Goal: Task Accomplishment & Management: Manage account settings

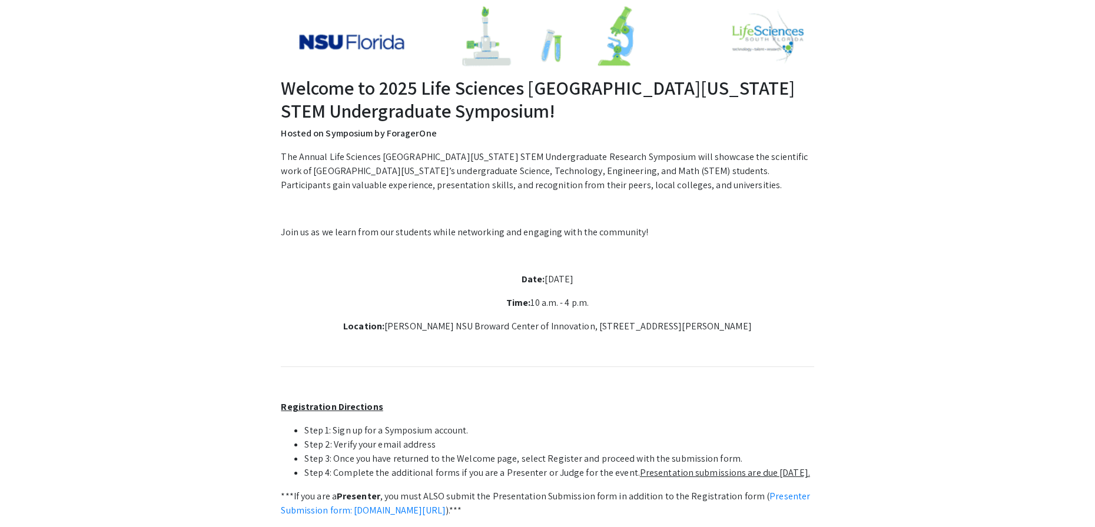
scroll to position [149, 0]
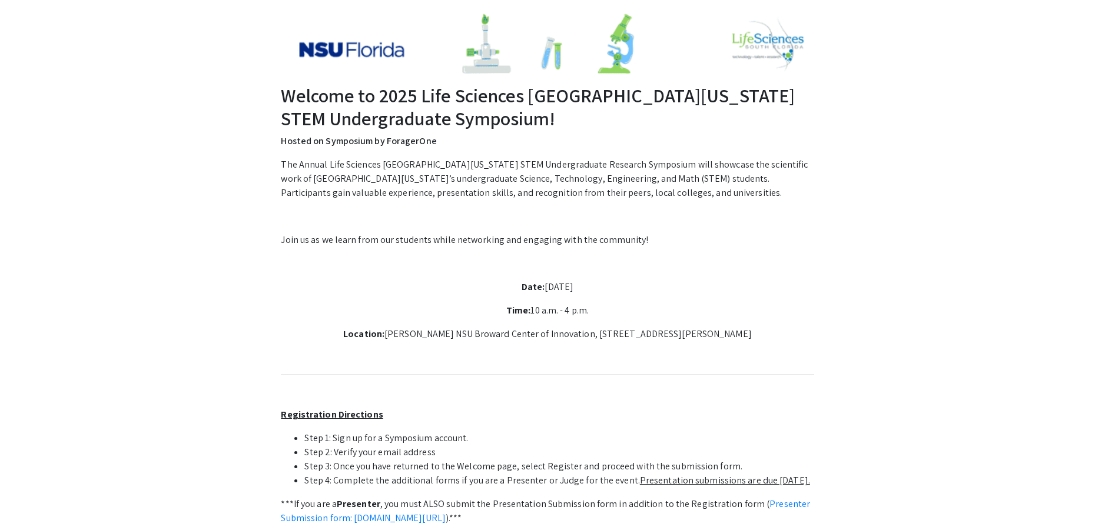
drag, startPoint x: 556, startPoint y: 337, endPoint x: 526, endPoint y: 335, distance: 30.0
click at [556, 337] on p "Location: [PERSON_NAME] NSU Broward Center of Innovation, [STREET_ADDRESS][PERS…" at bounding box center [547, 334] width 533 height 14
drag, startPoint x: 376, startPoint y: 335, endPoint x: 760, endPoint y: 335, distance: 384.9
click at [760, 335] on p "Location: [PERSON_NAME] NSU Broward Center of Innovation, [STREET_ADDRESS][PERS…" at bounding box center [547, 334] width 533 height 14
copy p "[PERSON_NAME] NSU Broward Center of Innovation, [STREET_ADDRESS][PERSON_NAME]"
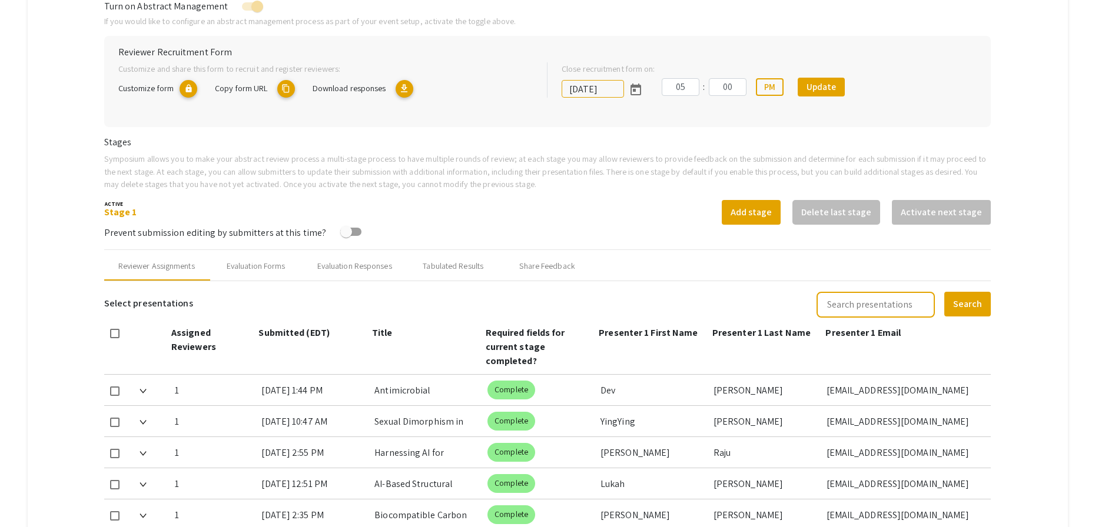
scroll to position [250, 0]
click at [1048, 270] on mat-tab-group "Abstract Management Submissions Abstract Booklet Helpful articles Abstract Mana…" at bounding box center [548, 416] width 1040 height 1061
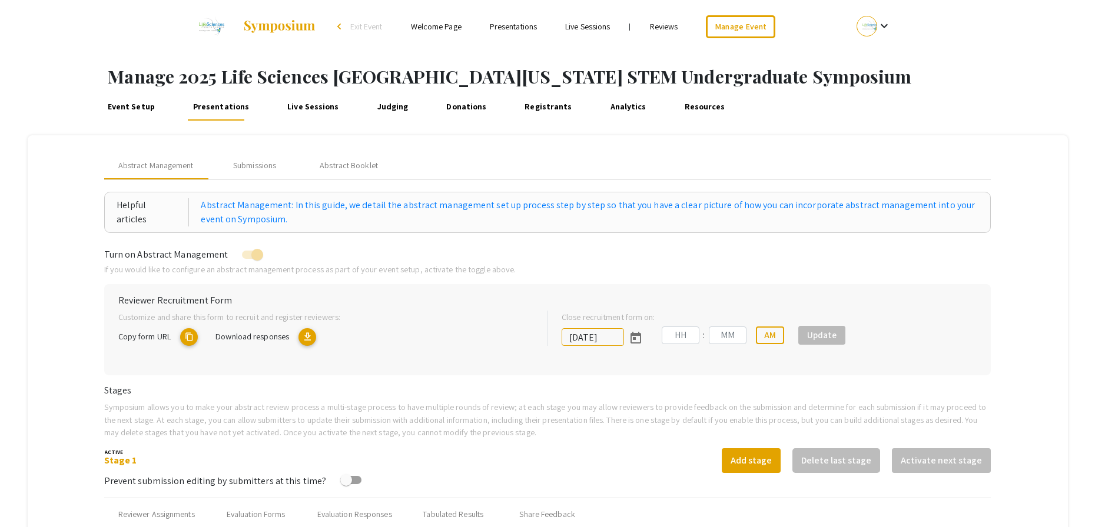
type input "10/25/2025"
type input "05"
type input "00"
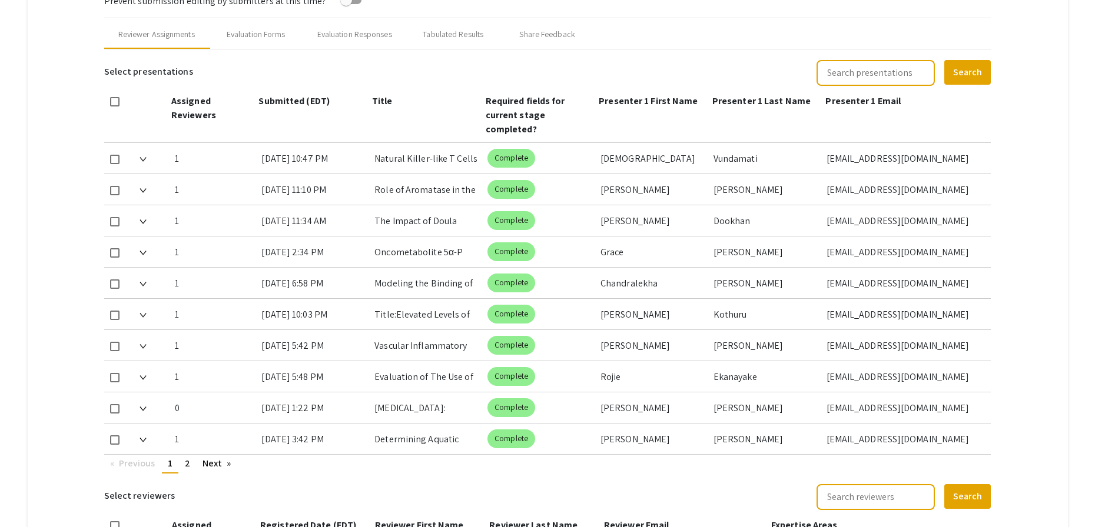
scroll to position [485, 0]
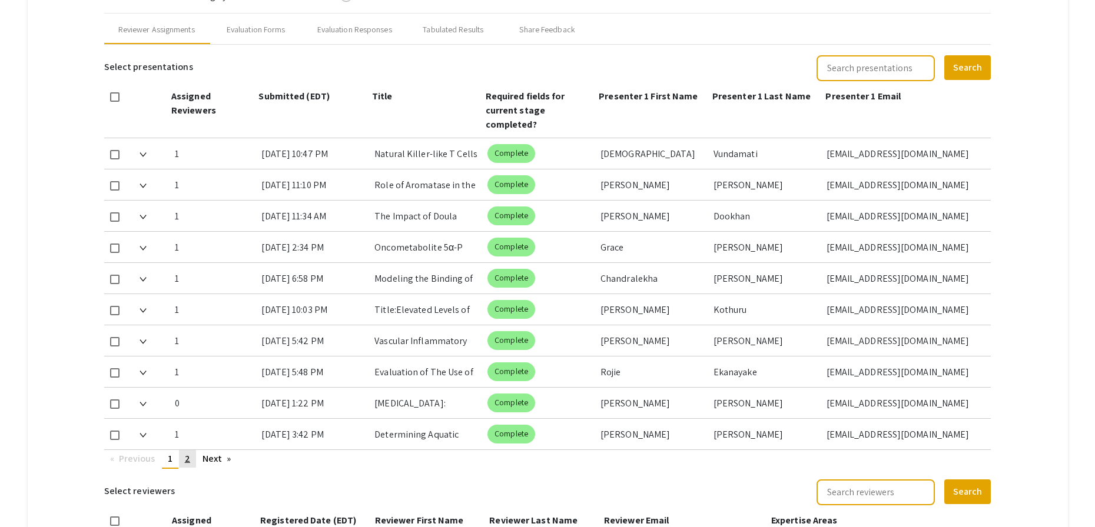
click at [190, 456] on span "2" at bounding box center [187, 459] width 5 height 12
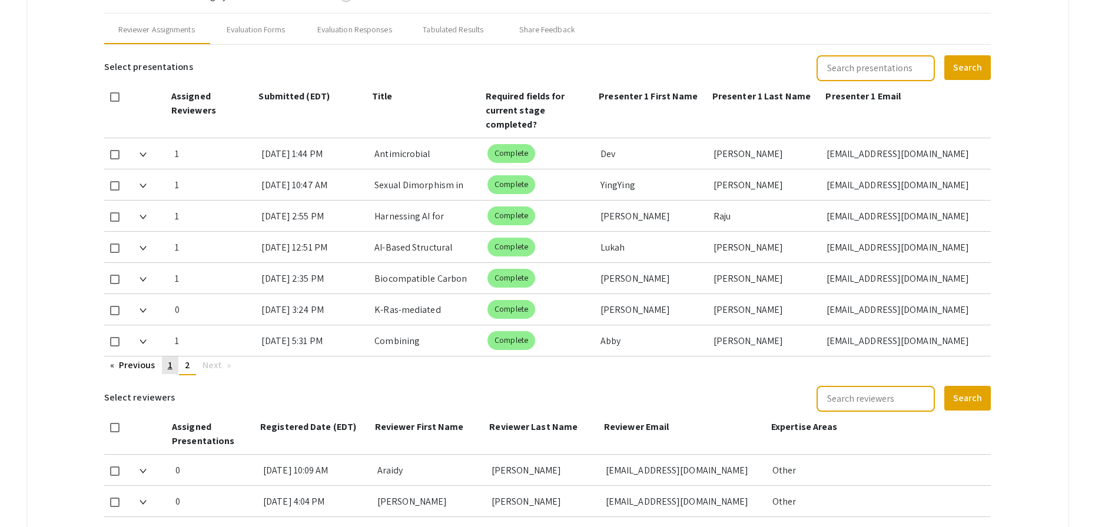
click at [172, 366] on span "1" at bounding box center [170, 365] width 5 height 12
